Goal: Transaction & Acquisition: Download file/media

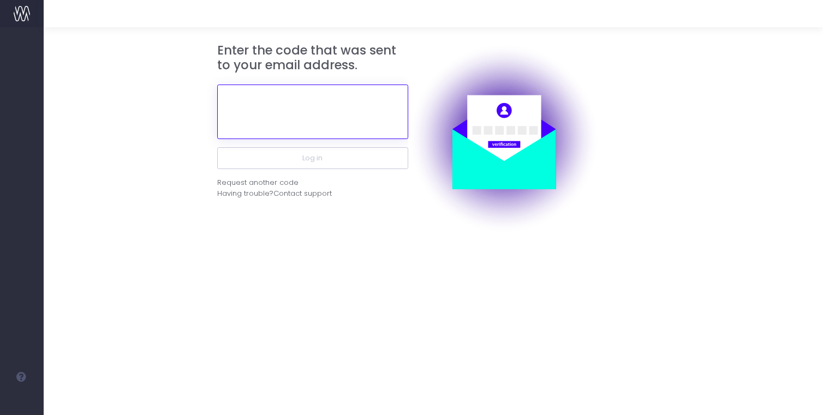
click at [270, 108] on input "text" at bounding box center [312, 112] width 191 height 55
paste input "187022"
type input "187022"
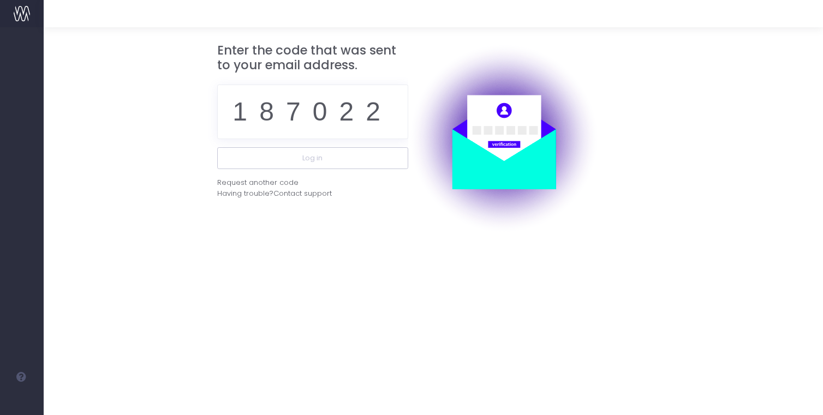
click at [277, 144] on div "187022" at bounding box center [312, 111] width 191 height 71
click at [288, 162] on button "Log in" at bounding box center [312, 158] width 191 height 22
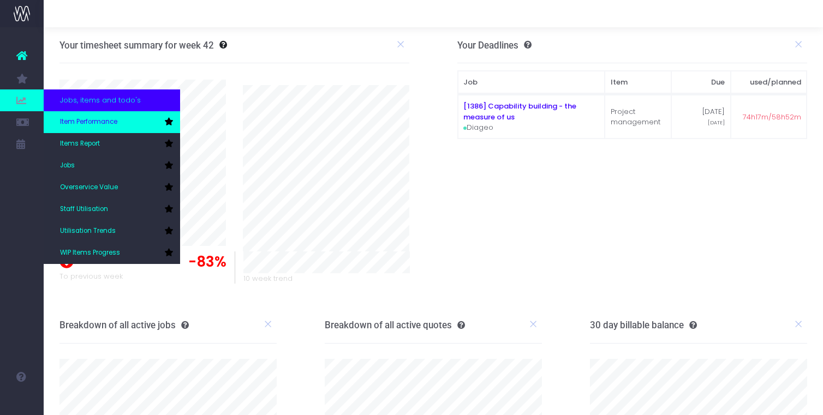
click at [103, 116] on link "Item Performance" at bounding box center [112, 122] width 136 height 22
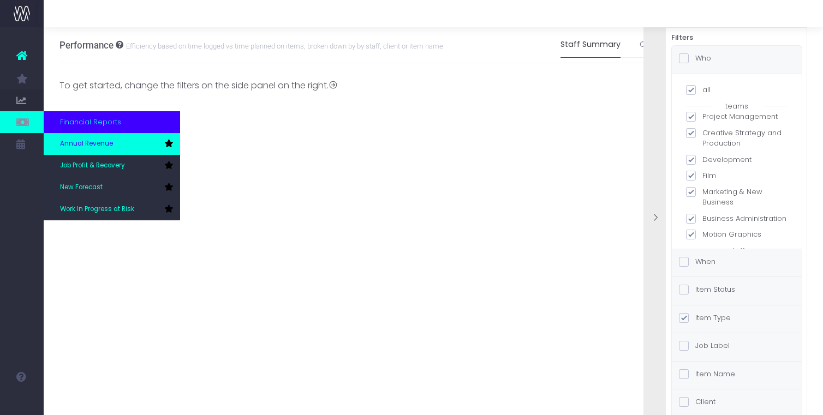
click at [106, 148] on span "Annual Revenue" at bounding box center [86, 144] width 53 height 10
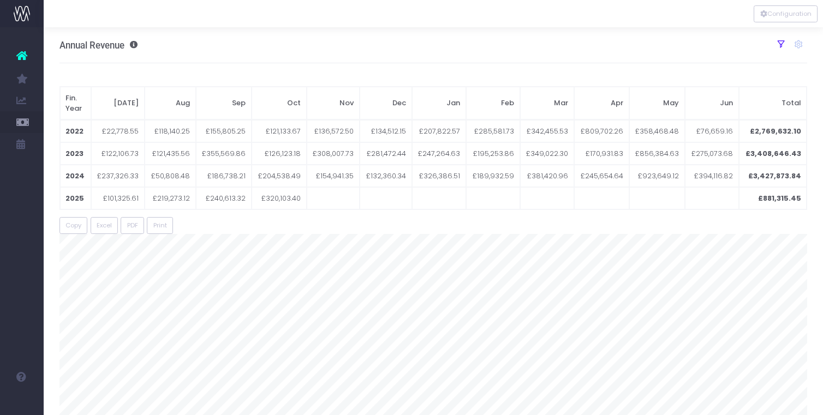
click at [776, 44] on icon at bounding box center [781, 44] width 10 height 10
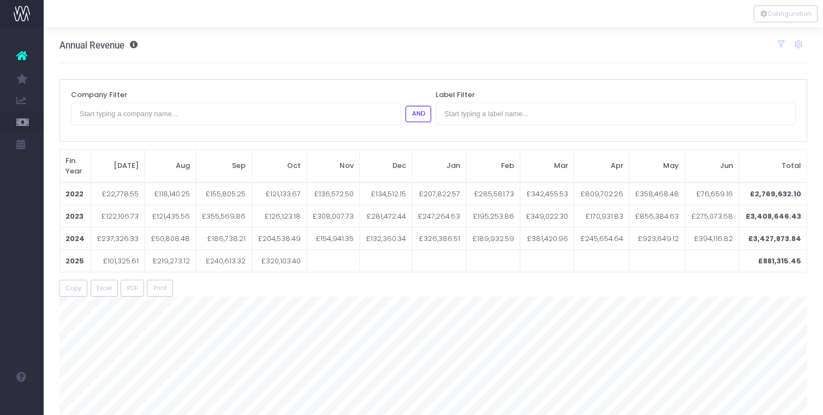
click at [249, 124] on div "Company Filter AND" at bounding box center [251, 110] width 364 height 44
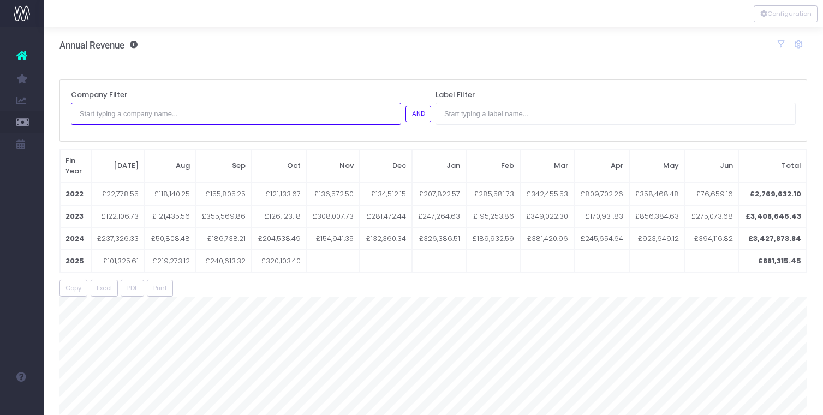
click at [236, 117] on input "text" at bounding box center [236, 114] width 330 height 22
type input "ab"
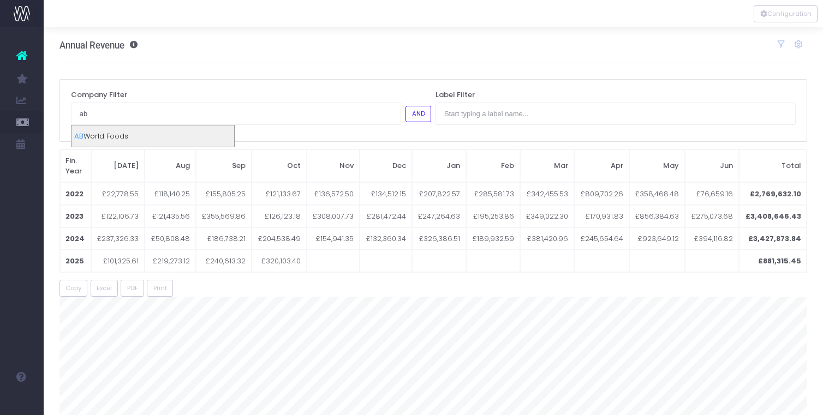
click at [218, 136] on div "AB World Foods" at bounding box center [152, 137] width 163 height 22
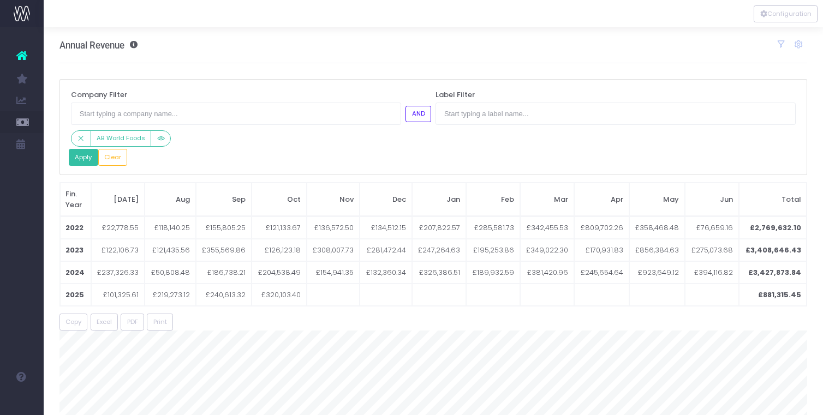
click at [85, 154] on button "Apply" at bounding box center [83, 157] width 29 height 17
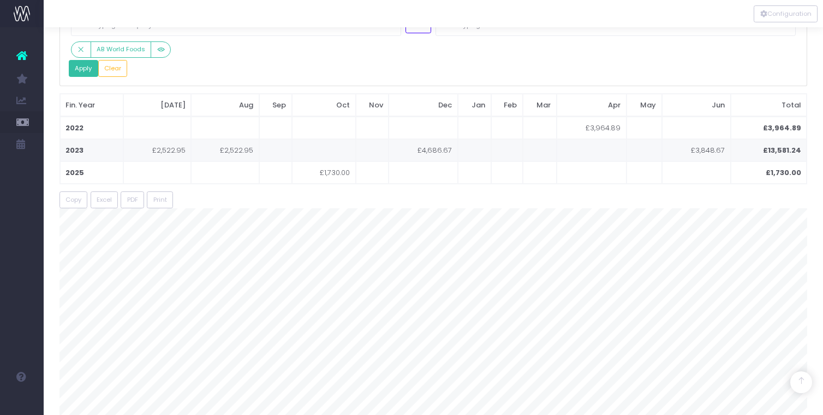
scroll to position [85, 0]
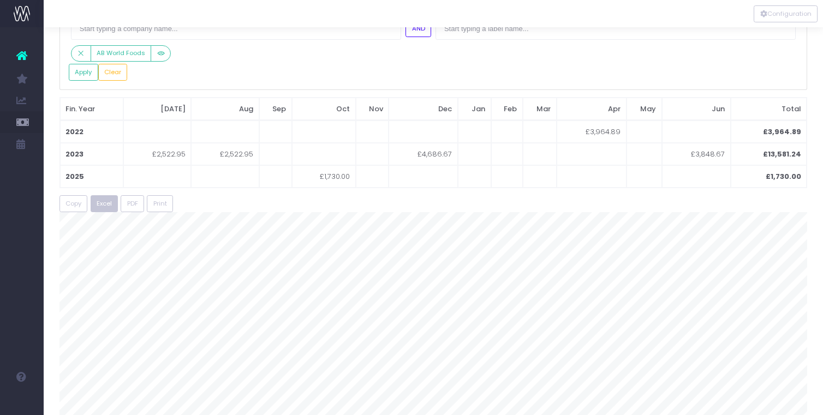
click at [104, 202] on span "Excel" at bounding box center [104, 203] width 15 height 9
